Goal: Task Accomplishment & Management: Manage account settings

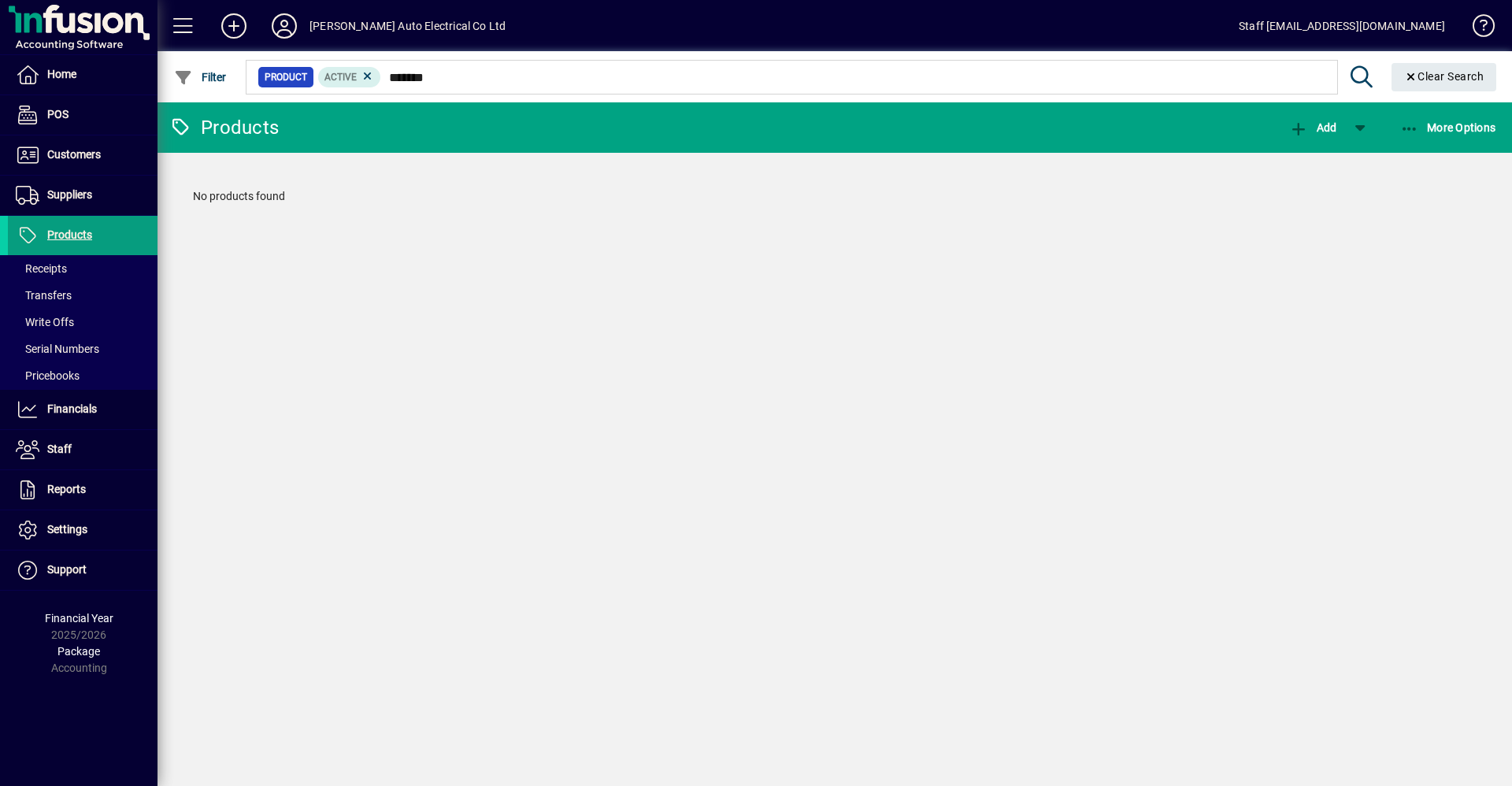
click at [409, 24] on div "[PERSON_NAME] Auto Electrical Co Ltd" at bounding box center [407, 26] width 196 height 25
click at [277, 26] on icon at bounding box center [285, 26] width 31 height 25
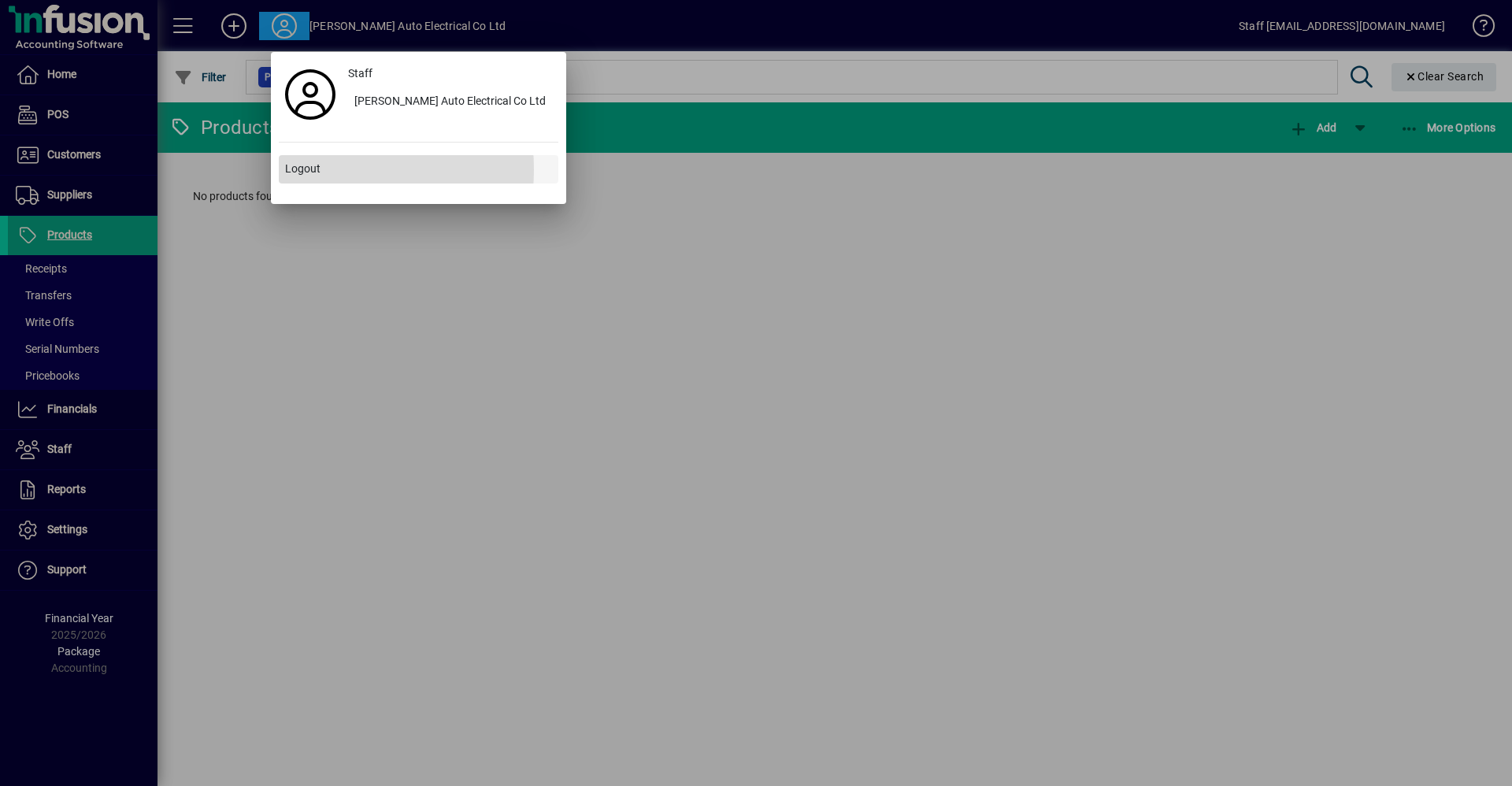
click at [310, 170] on span "Logout" at bounding box center [302, 169] width 35 height 17
